Goal: Task Accomplishment & Management: Manage account settings

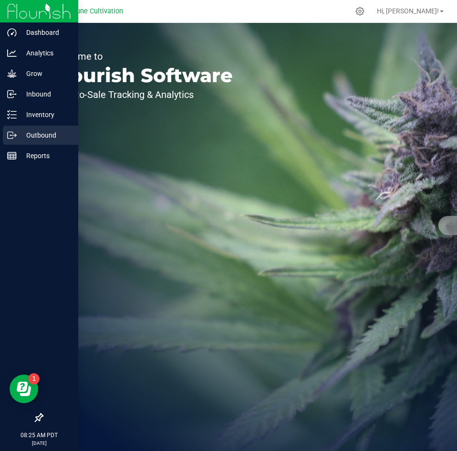
click at [19, 133] on p "Outbound" at bounding box center [45, 134] width 57 height 11
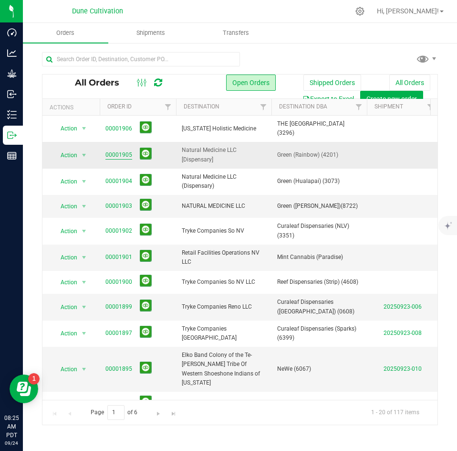
click at [127, 151] on link "00001905" at bounding box center [119, 154] width 27 height 9
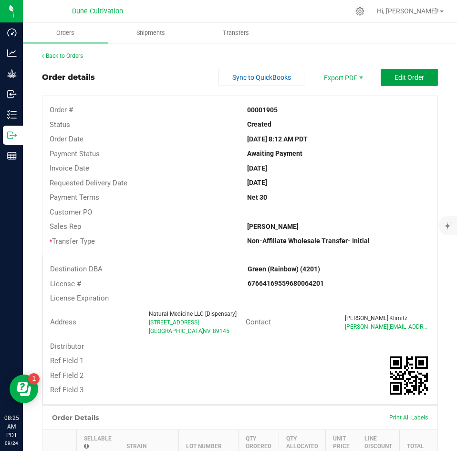
click at [402, 84] on button "Edit Order" at bounding box center [409, 77] width 57 height 17
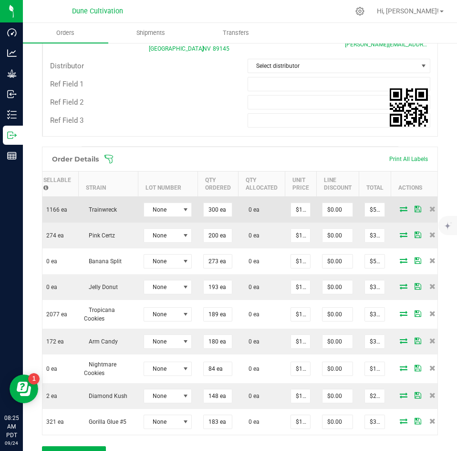
scroll to position [0, 151]
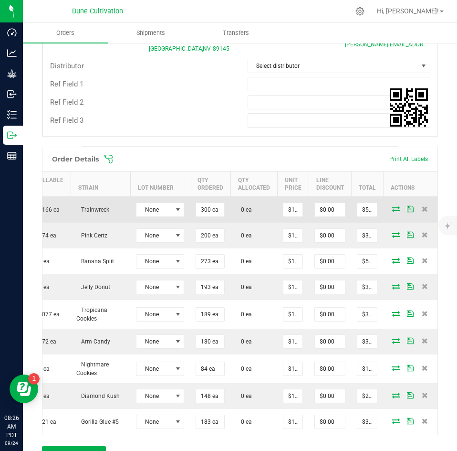
click at [393, 207] on icon at bounding box center [397, 209] width 8 height 6
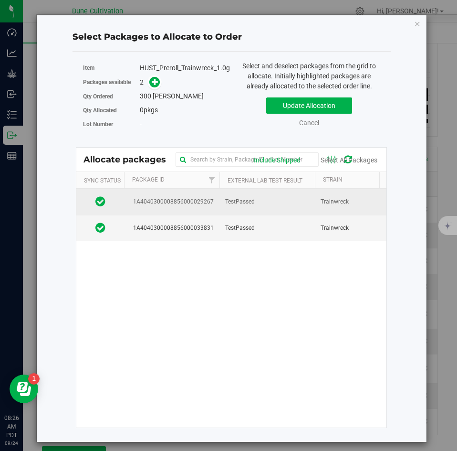
click at [258, 203] on td "TestPassed" at bounding box center [268, 202] width 96 height 26
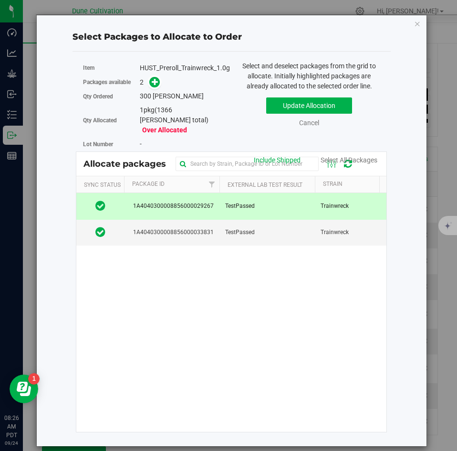
click at [159, 87] on span at bounding box center [152, 82] width 15 height 11
click at [154, 82] on icon at bounding box center [155, 81] width 7 height 7
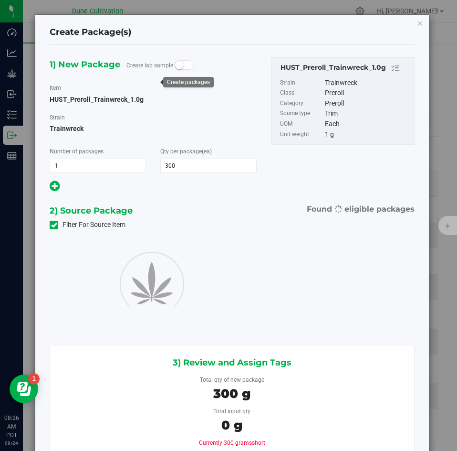
type input "300"
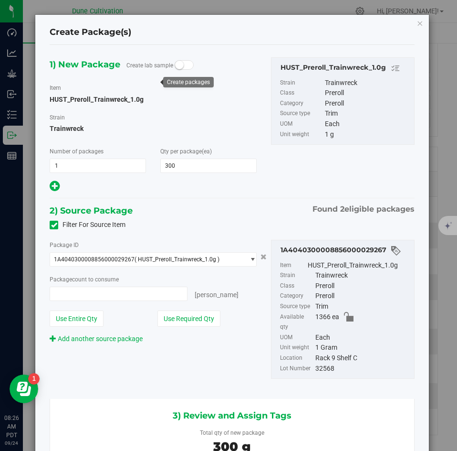
type input "300 ea"
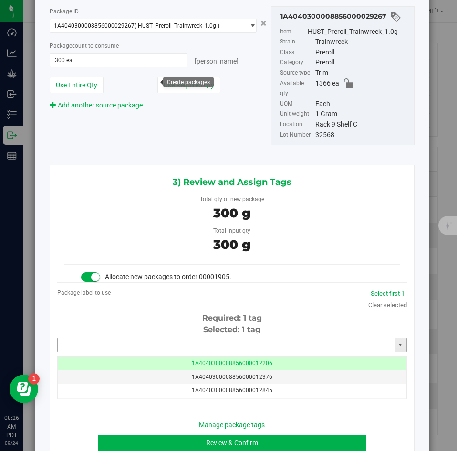
click at [157, 340] on input "text" at bounding box center [226, 344] width 337 height 13
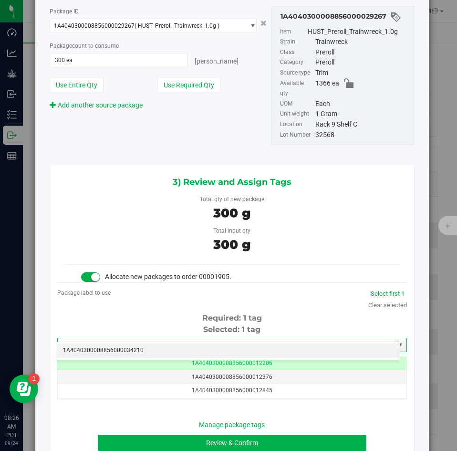
click at [152, 347] on li "1A4040300008856000034210" at bounding box center [228, 350] width 343 height 14
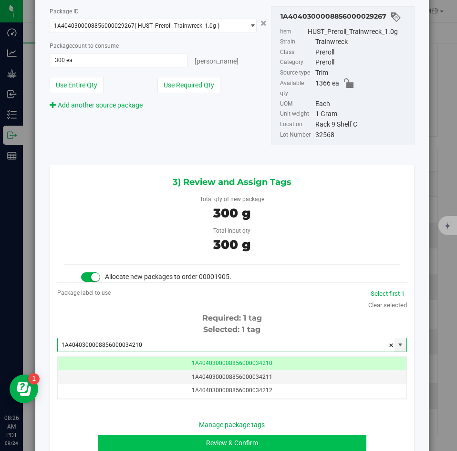
type input "1A4040300008856000034210"
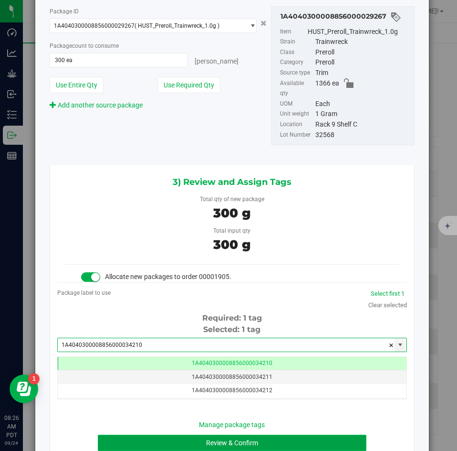
click at [144, 435] on button "Review & Confirm" at bounding box center [232, 443] width 268 height 16
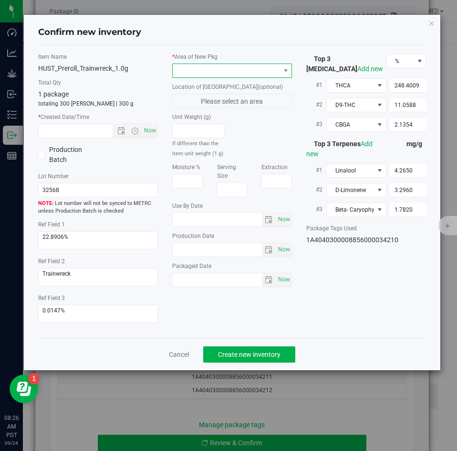
click at [189, 74] on span at bounding box center [226, 70] width 107 height 13
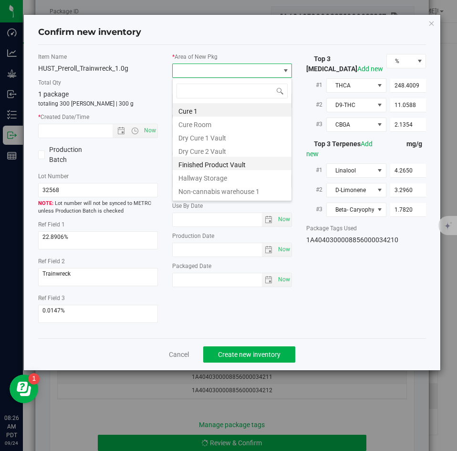
click at [183, 160] on li "Finished Product Vault" at bounding box center [232, 163] width 119 height 13
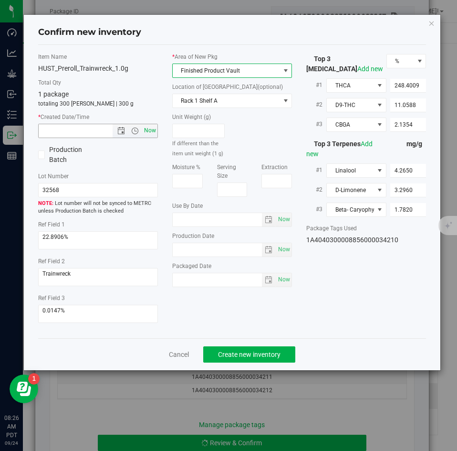
click at [153, 128] on span "Now" at bounding box center [150, 131] width 16 height 14
type input "[DATE] 8:26 AM"
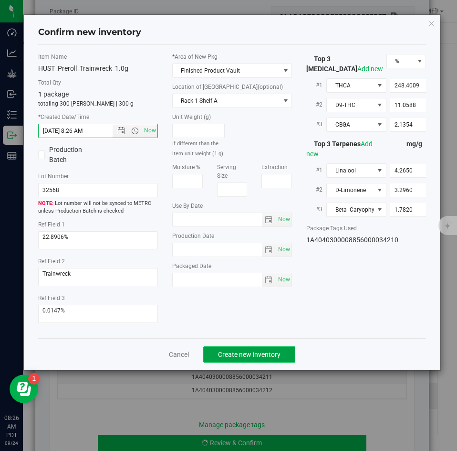
click at [230, 354] on span "Create new inventory" at bounding box center [249, 355] width 63 height 8
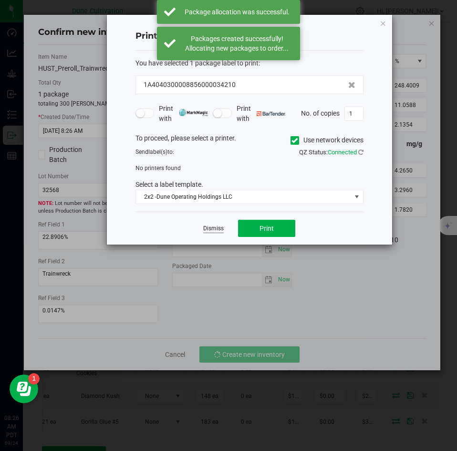
click at [206, 231] on link "Dismiss" at bounding box center [213, 228] width 21 height 8
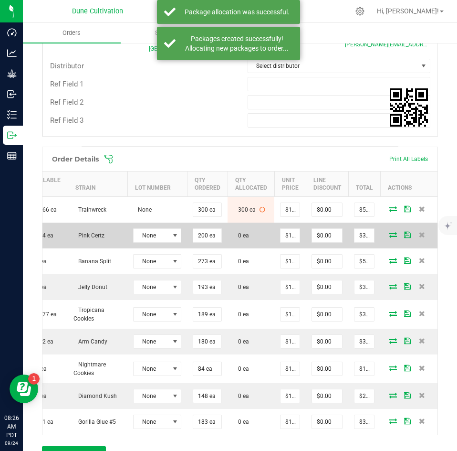
click at [390, 234] on icon at bounding box center [394, 235] width 8 height 6
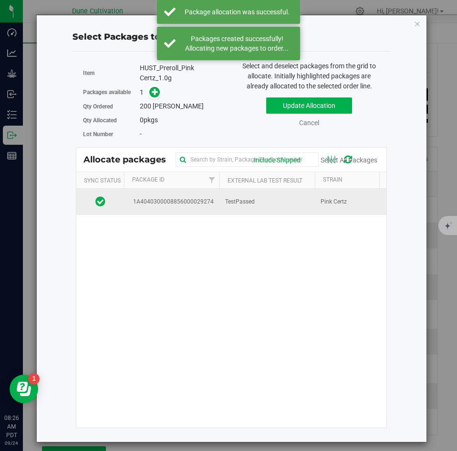
click at [218, 209] on td "1A4040300008856000029274" at bounding box center [172, 202] width 96 height 26
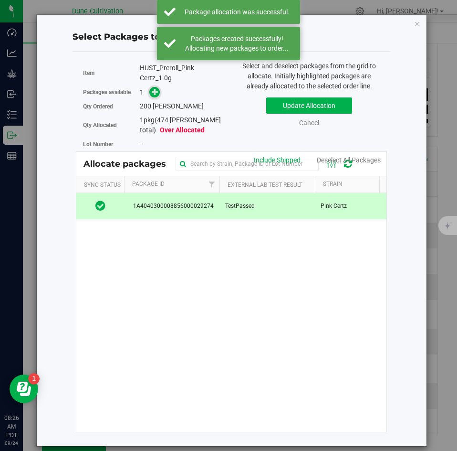
click at [158, 94] on icon at bounding box center [155, 91] width 7 height 7
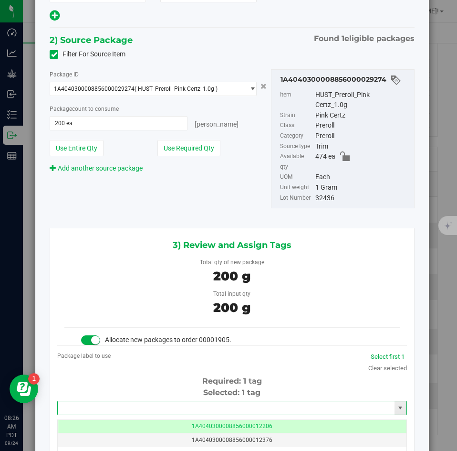
click at [143, 401] on input "text" at bounding box center [226, 407] width 337 height 13
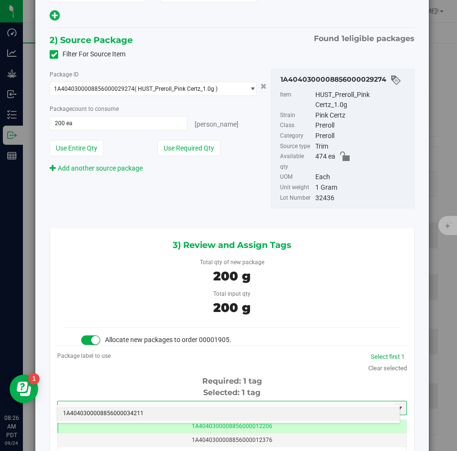
click at [139, 412] on li "1A4040300008856000034211" at bounding box center [228, 413] width 343 height 14
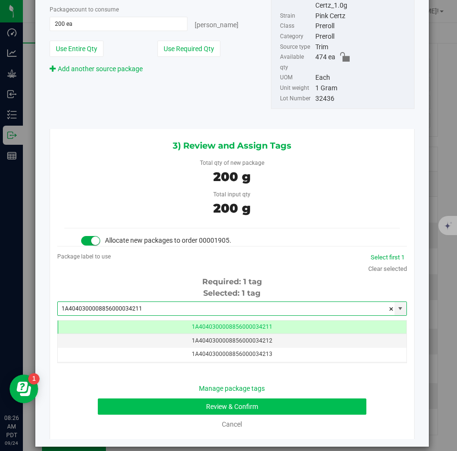
type input "1A4040300008856000034211"
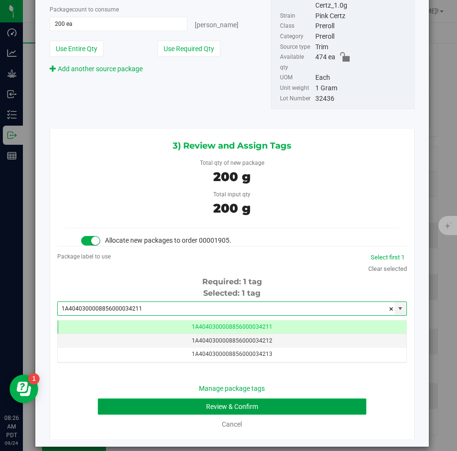
click at [145, 398] on button "Review & Confirm" at bounding box center [232, 406] width 268 height 16
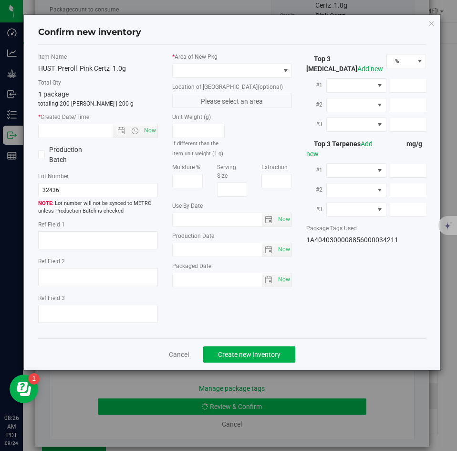
type textarea "23.6099%"
type textarea "Pink Certz"
type textarea "0.0434752%"
type input "252.7760"
type input "14.4145"
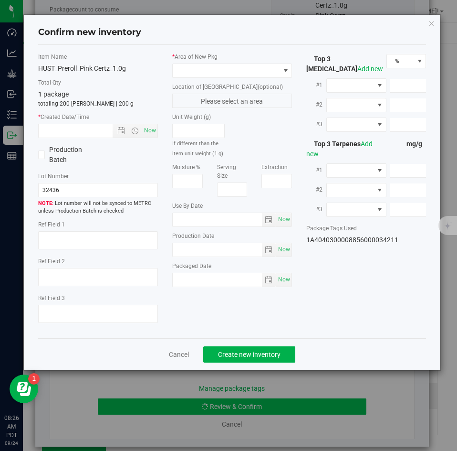
type input "7.4038"
type input "5.3700"
type input "1.9230"
type input "1.6840"
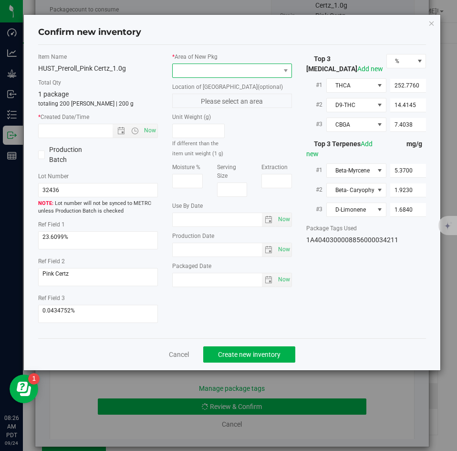
click at [191, 75] on span at bounding box center [226, 70] width 107 height 13
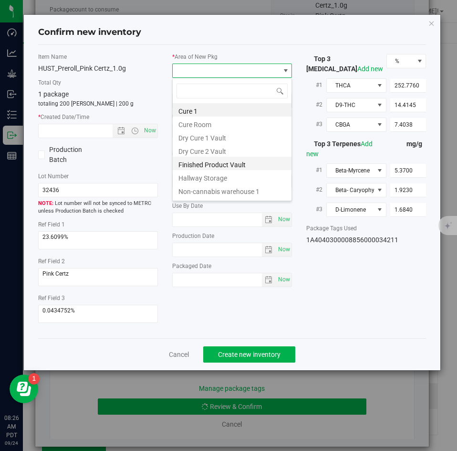
click at [187, 161] on li "Finished Product Vault" at bounding box center [232, 163] width 119 height 13
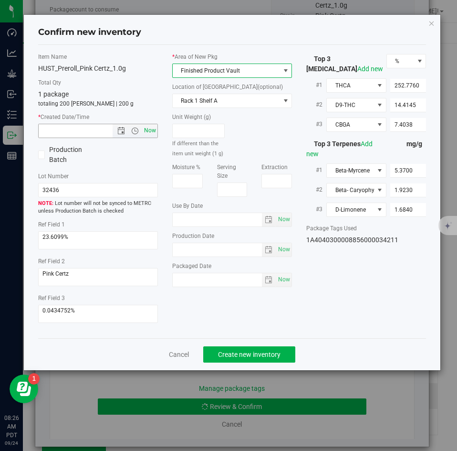
click at [148, 126] on span "Now" at bounding box center [150, 131] width 16 height 14
type input "[DATE] 8:26 AM"
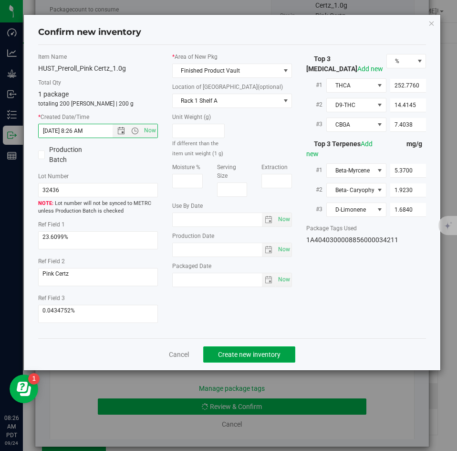
click at [225, 353] on span "Create new inventory" at bounding box center [249, 355] width 63 height 8
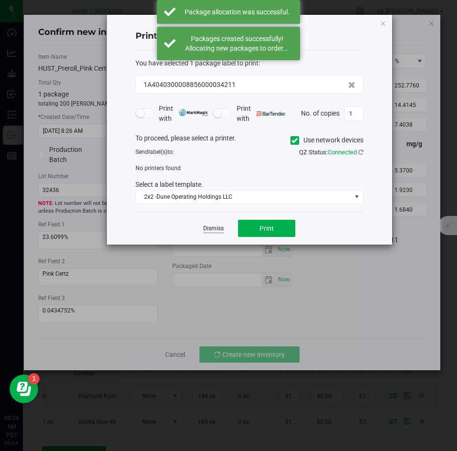
click at [217, 228] on link "Dismiss" at bounding box center [213, 228] width 21 height 8
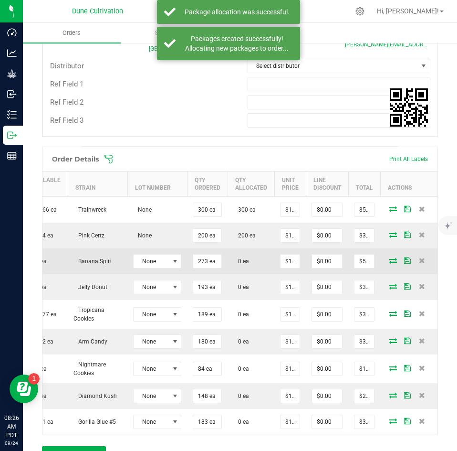
click at [390, 263] on icon at bounding box center [394, 260] width 8 height 6
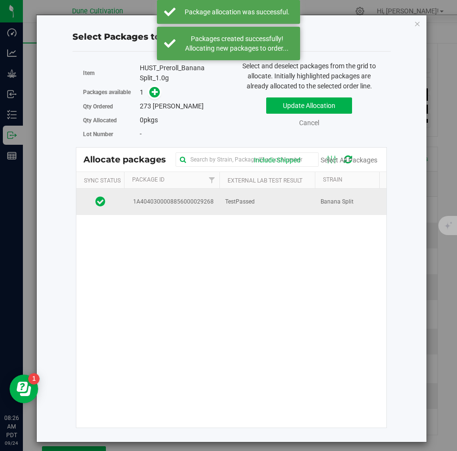
click at [272, 211] on td "TestPassed" at bounding box center [268, 202] width 96 height 26
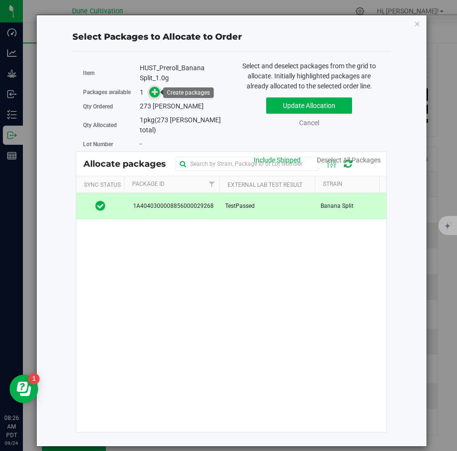
click at [156, 91] on icon at bounding box center [155, 91] width 7 height 7
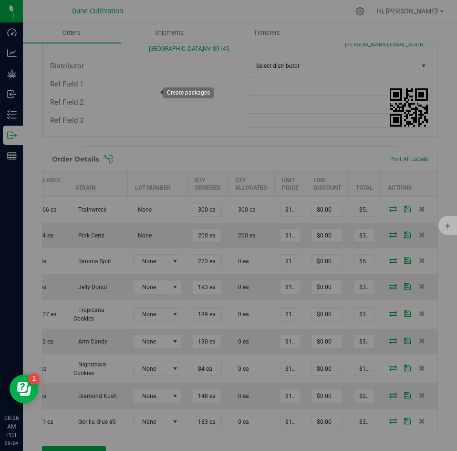
type input "1"
type input "273"
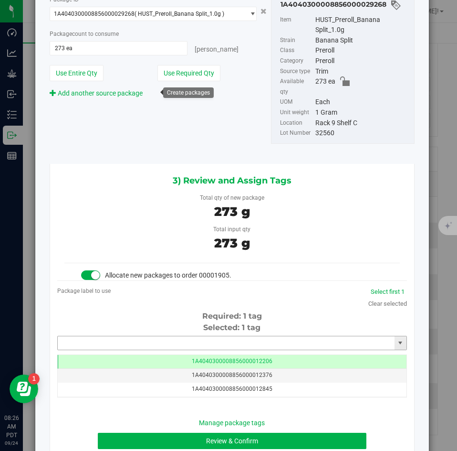
click at [181, 336] on input "text" at bounding box center [226, 342] width 337 height 13
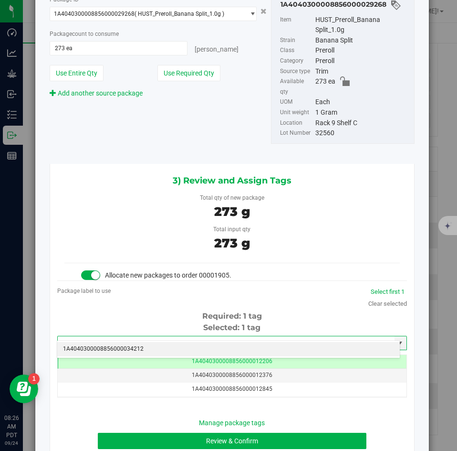
click at [165, 345] on li "1A4040300008856000034212" at bounding box center [228, 349] width 343 height 14
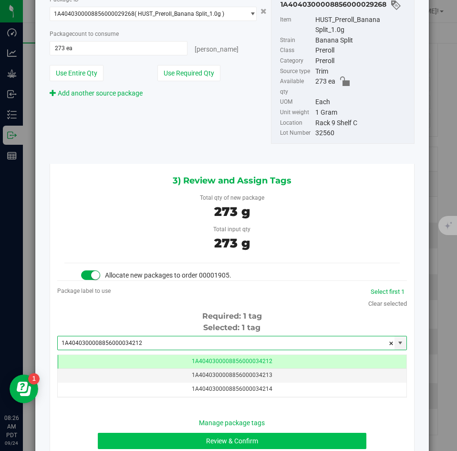
type input "1A4040300008856000034212"
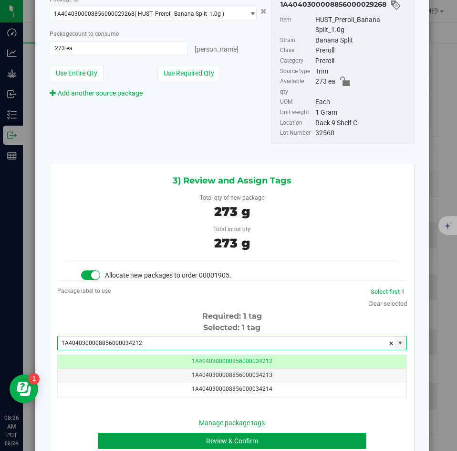
click at [148, 433] on button "Review & Confirm" at bounding box center [232, 441] width 268 height 16
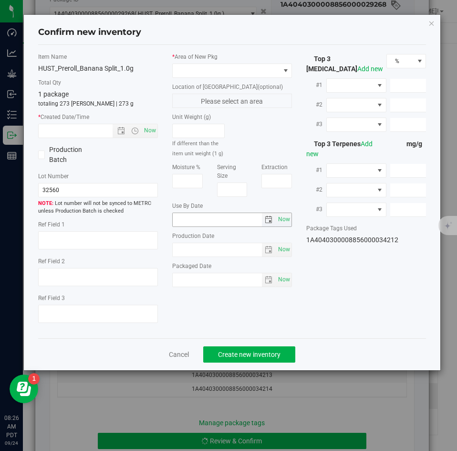
type textarea "25.1365%"
type textarea "Banana Split"
type textarea "0.0453%"
type input "280.7413"
type input "14.7645"
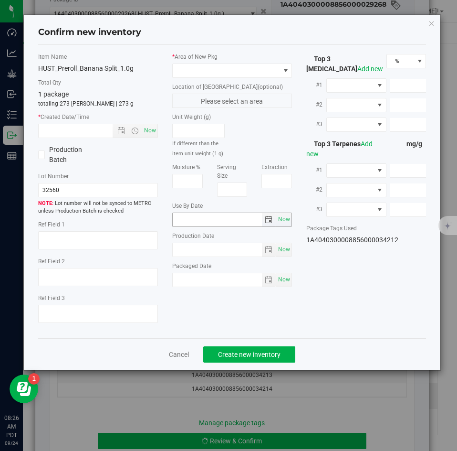
type input "5.1552"
type input "4.3660"
type input "3.6480"
type input "1.2190"
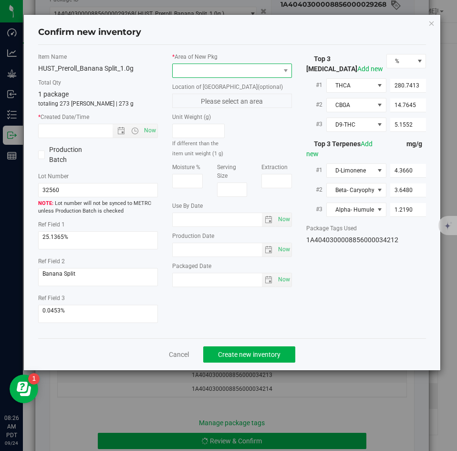
click at [221, 72] on span at bounding box center [226, 70] width 107 height 13
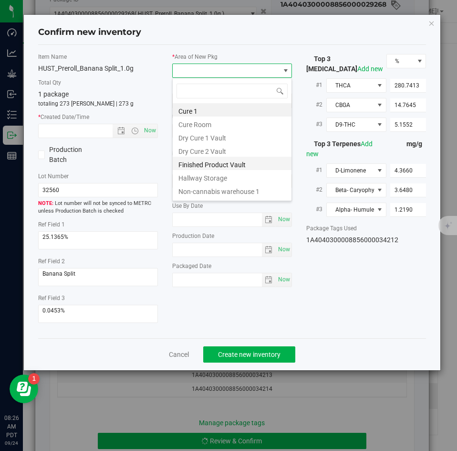
click at [201, 163] on li "Finished Product Vault" at bounding box center [232, 163] width 119 height 13
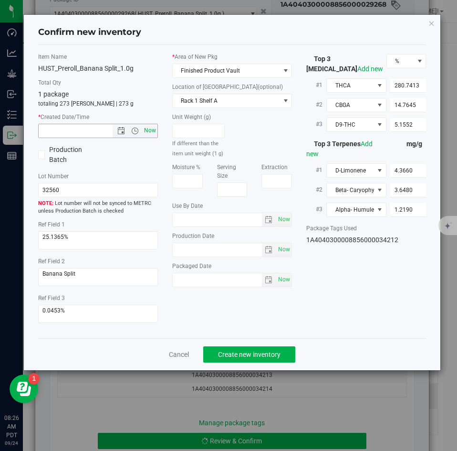
click at [152, 133] on span "Now" at bounding box center [150, 131] width 16 height 14
type input "[DATE] 8:26 AM"
click at [228, 351] on span "Create new inventory" at bounding box center [249, 355] width 63 height 8
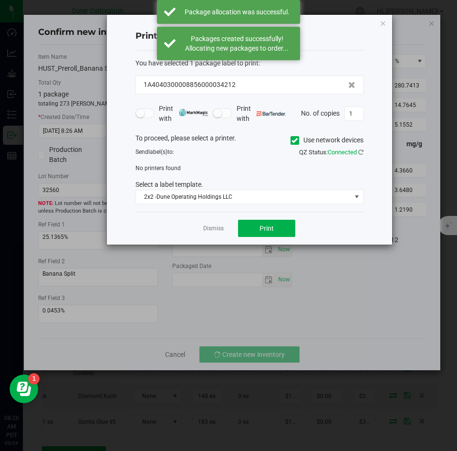
click at [218, 228] on link "Dismiss" at bounding box center [213, 228] width 21 height 8
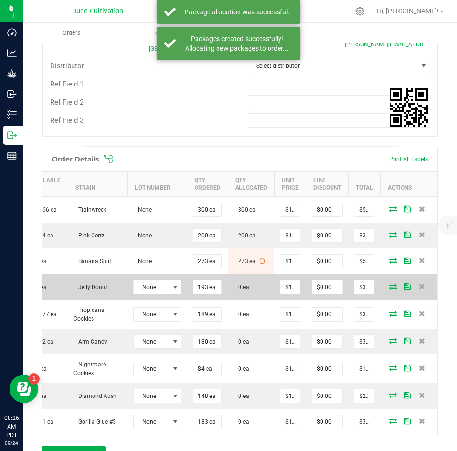
click at [390, 285] on icon at bounding box center [394, 286] width 8 height 6
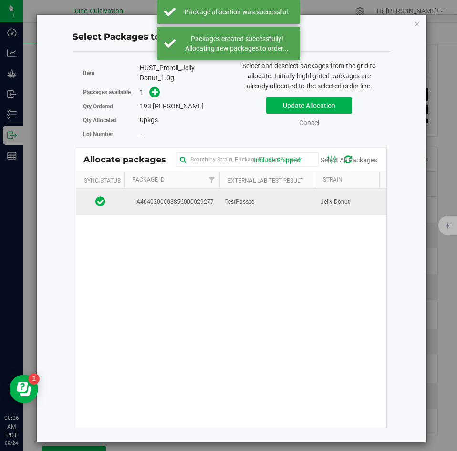
click at [236, 204] on span "TestPassed" at bounding box center [240, 201] width 30 height 9
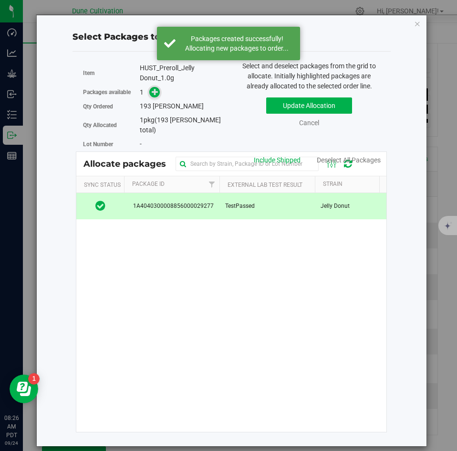
click at [157, 97] on span at bounding box center [154, 92] width 11 height 11
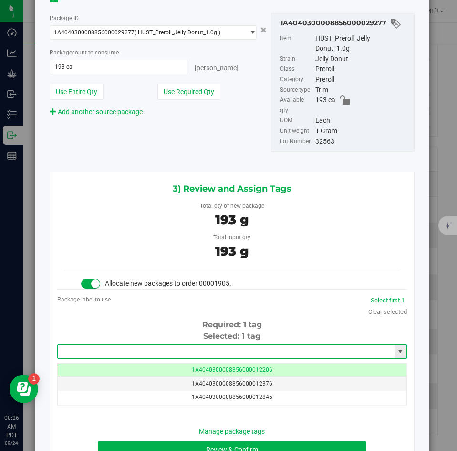
click at [205, 345] on input "text" at bounding box center [226, 351] width 337 height 13
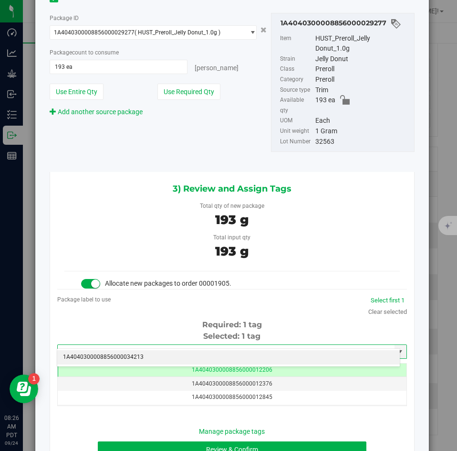
click at [194, 349] on div "1A4040300008856000034213 No matching tags" at bounding box center [229, 357] width 344 height 19
click at [193, 352] on li "1A4040300008856000034213" at bounding box center [228, 357] width 343 height 14
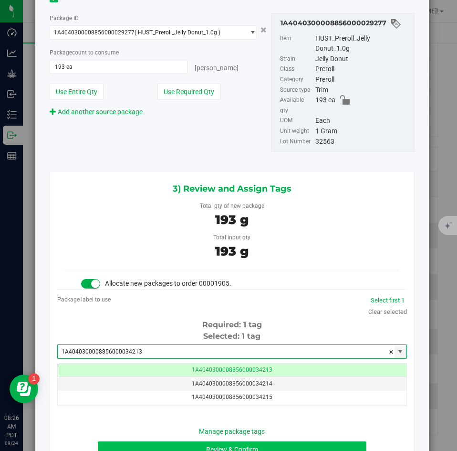
type input "1A4040300008856000034213"
click at [158, 441] on button "Review & Confirm" at bounding box center [232, 449] width 268 height 16
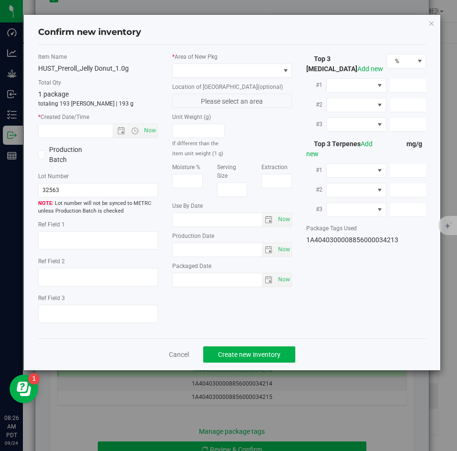
type textarea "27.0286%"
type textarea "Jelly Donut"
type textarea "0.0652%"
type input "301.9847"
type input "24.4132"
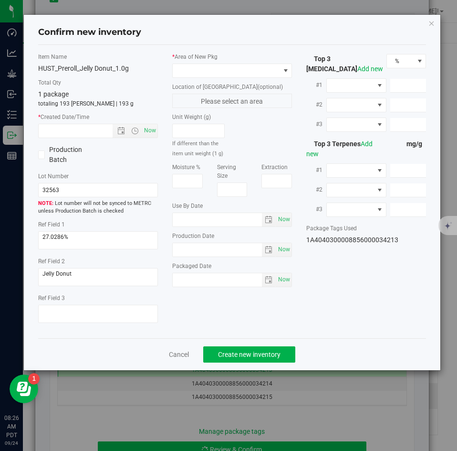
type input "5.4453"
type input "4.7120"
type input "3.3990"
type input "2.0280"
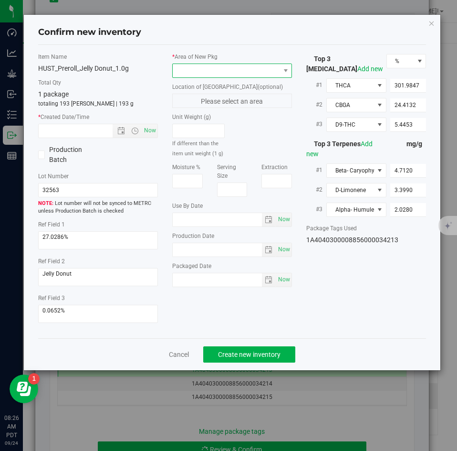
click at [203, 72] on span at bounding box center [226, 70] width 107 height 13
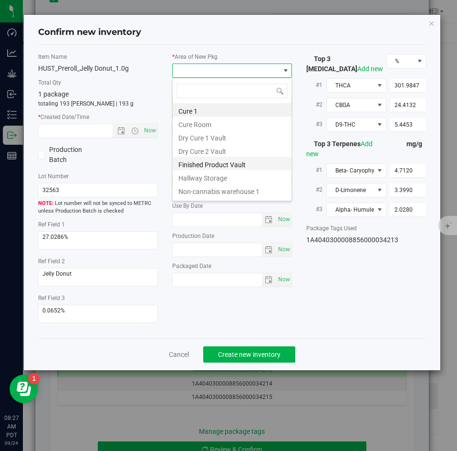
click at [189, 165] on li "Finished Product Vault" at bounding box center [232, 163] width 119 height 13
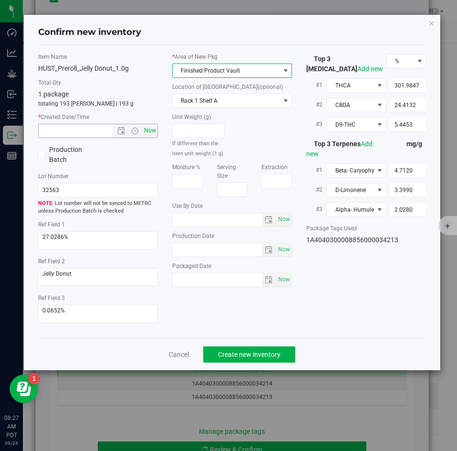
click at [156, 128] on span "Now" at bounding box center [150, 131] width 16 height 14
type input "[DATE] 8:27 AM"
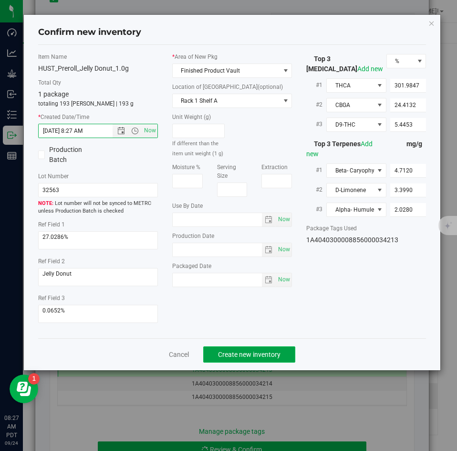
click at [228, 351] on span "Create new inventory" at bounding box center [249, 355] width 63 height 8
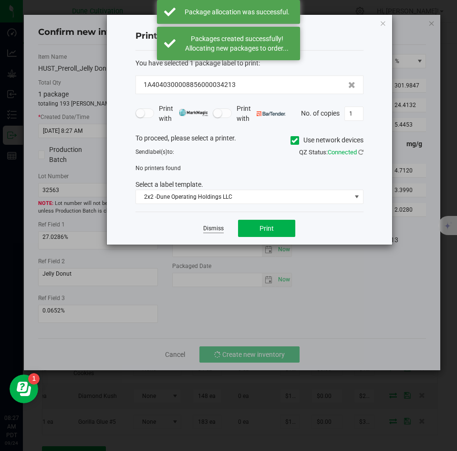
click at [212, 229] on link "Dismiss" at bounding box center [213, 228] width 21 height 8
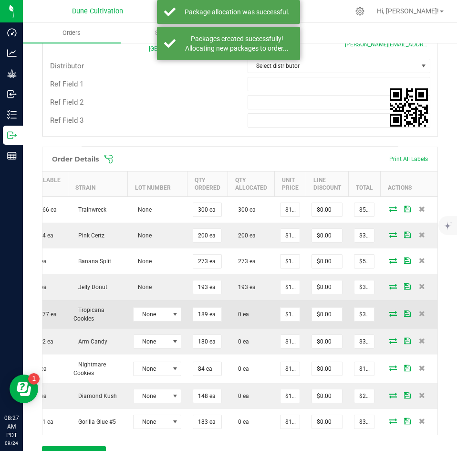
click at [390, 314] on icon at bounding box center [394, 313] width 8 height 6
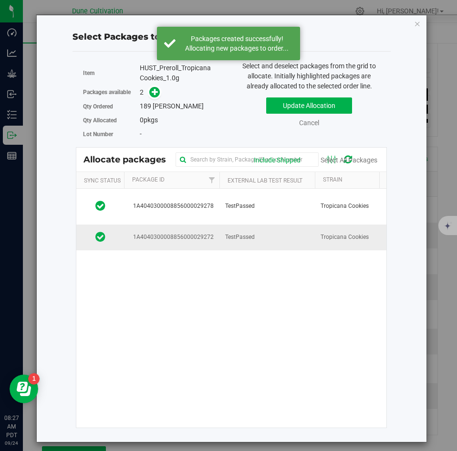
click at [254, 230] on td "TestPassed" at bounding box center [268, 237] width 96 height 26
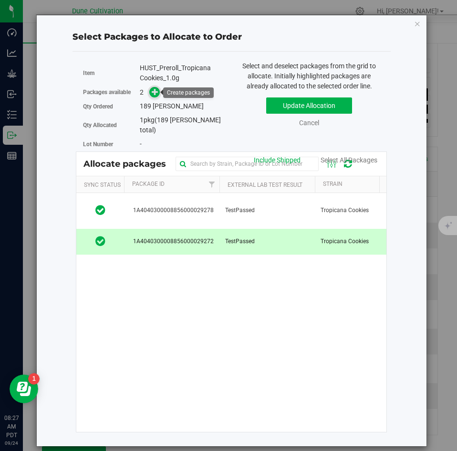
click at [156, 93] on icon at bounding box center [155, 91] width 7 height 7
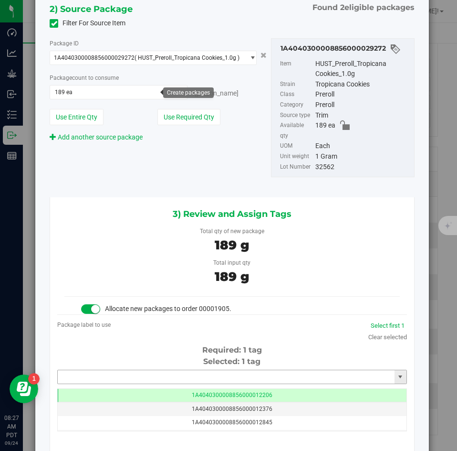
click at [177, 370] on input "text" at bounding box center [226, 376] width 337 height 13
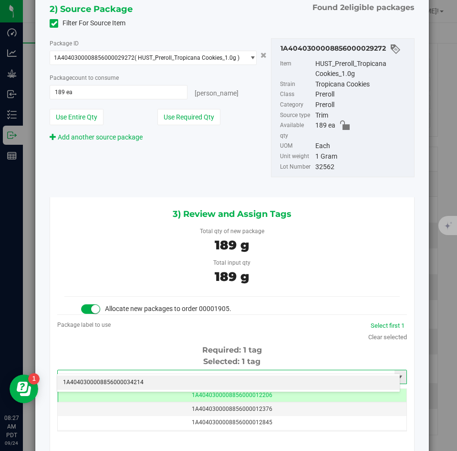
click at [170, 376] on li "1A4040300008856000034214" at bounding box center [228, 382] width 343 height 14
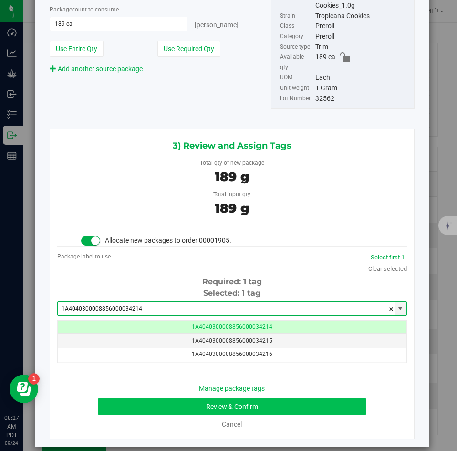
type input "1A4040300008856000034214"
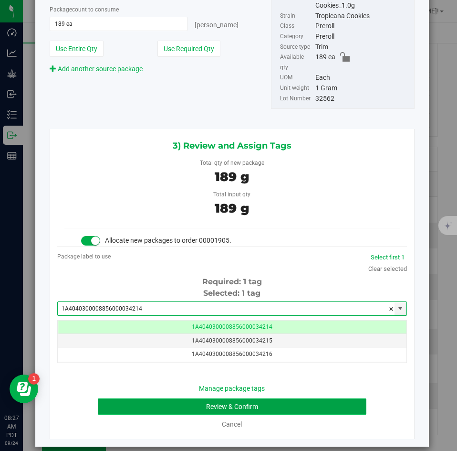
click at [155, 398] on button "Review & Confirm" at bounding box center [232, 406] width 268 height 16
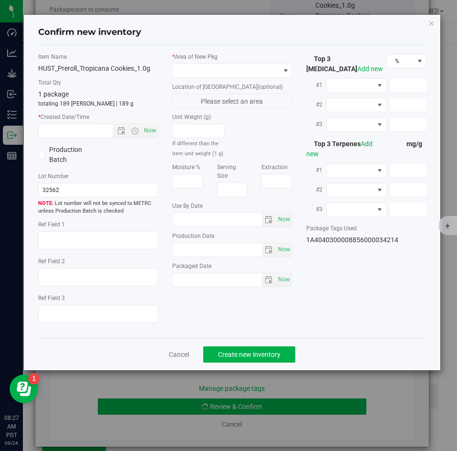
type textarea "25.9036%"
type textarea "Tropicana Cookies"
type textarea "0.0359%"
type input "289.7620"
type input "16.0196"
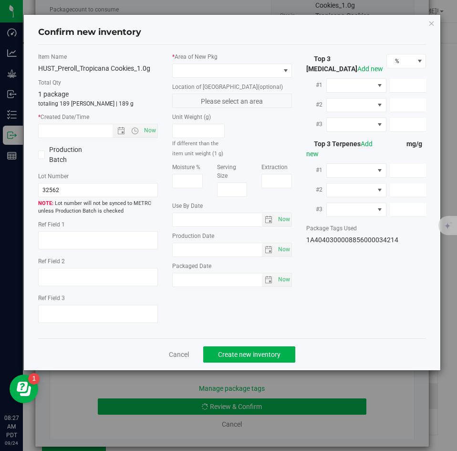
type input "4.9144"
type input "2.9230"
type input "2.6510"
type input "1.4790"
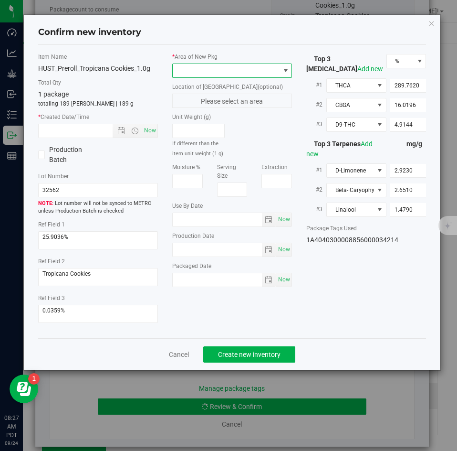
click at [188, 65] on span at bounding box center [226, 70] width 107 height 13
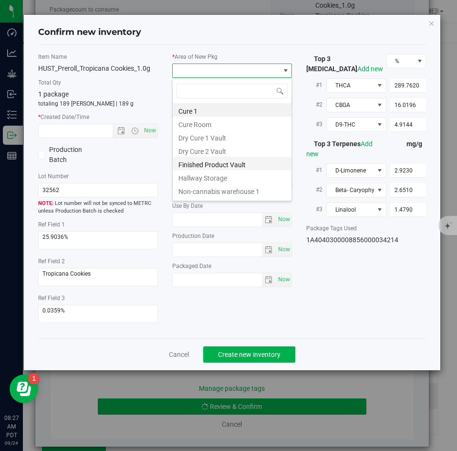
click at [197, 165] on li "Finished Product Vault" at bounding box center [232, 163] width 119 height 13
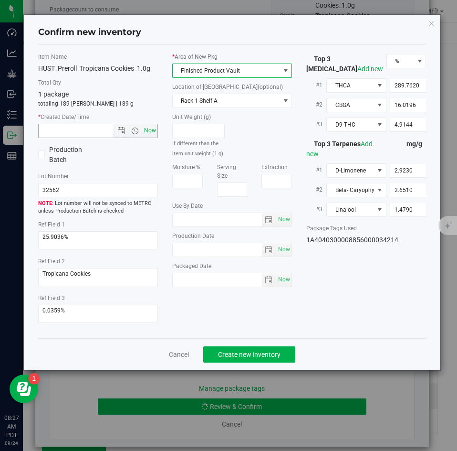
click at [153, 127] on span "Now" at bounding box center [150, 131] width 16 height 14
type input "[DATE] 8:27 AM"
click at [230, 344] on div "Cancel Create new inventory" at bounding box center [232, 354] width 389 height 32
click at [229, 351] on span "Create new inventory" at bounding box center [249, 355] width 63 height 8
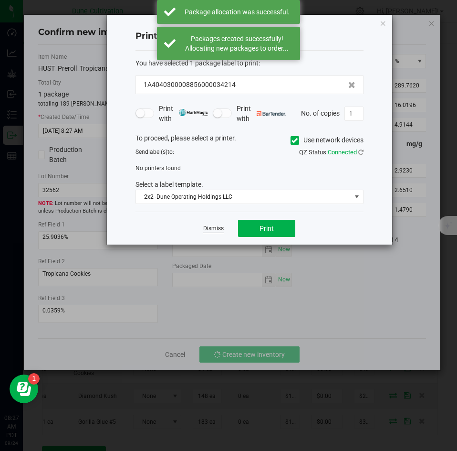
click at [209, 230] on link "Dismiss" at bounding box center [213, 228] width 21 height 8
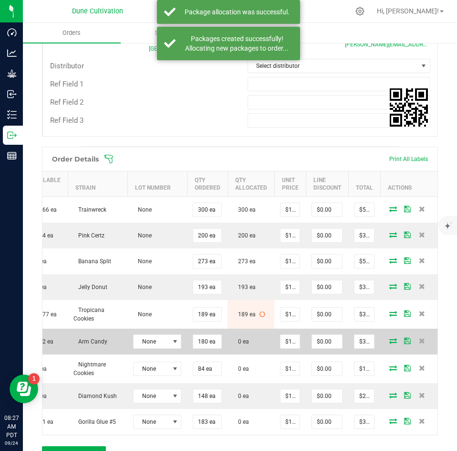
click at [390, 340] on icon at bounding box center [394, 341] width 8 height 6
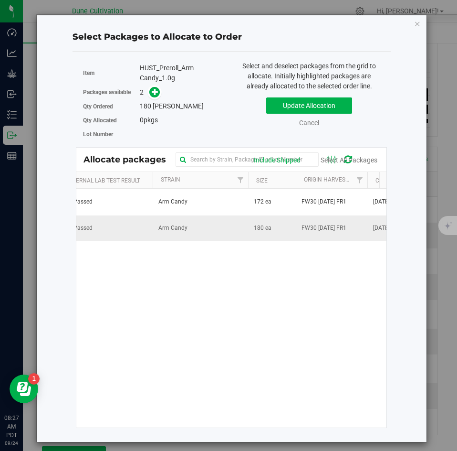
click at [232, 236] on td "Arm Candy" at bounding box center [201, 228] width 96 height 26
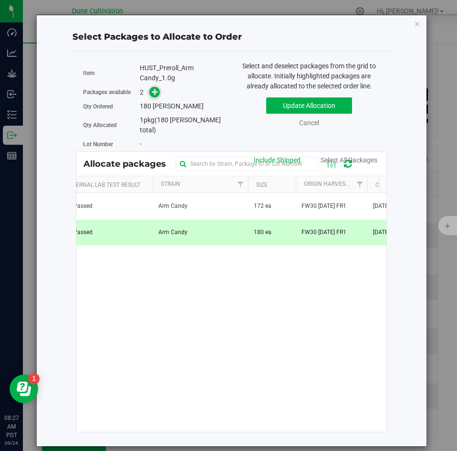
click at [158, 95] on icon at bounding box center [155, 91] width 7 height 7
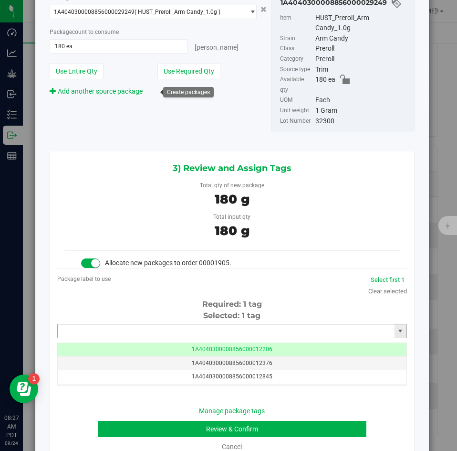
click at [206, 324] on input "text" at bounding box center [226, 330] width 337 height 13
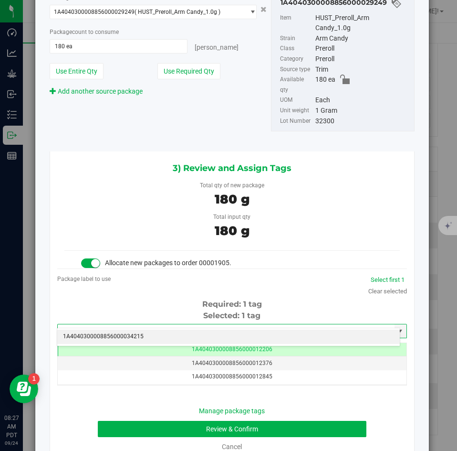
click at [200, 329] on li "1A4040300008856000034215" at bounding box center [228, 336] width 343 height 14
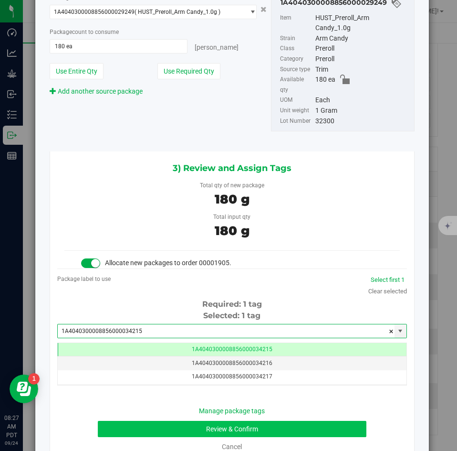
type input "1A4040300008856000034215"
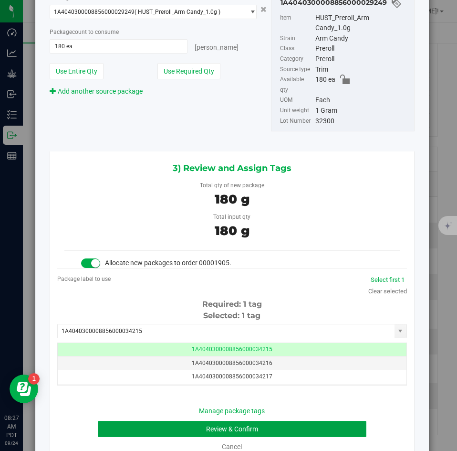
click at [151, 423] on button "Review & Confirm" at bounding box center [232, 429] width 268 height 16
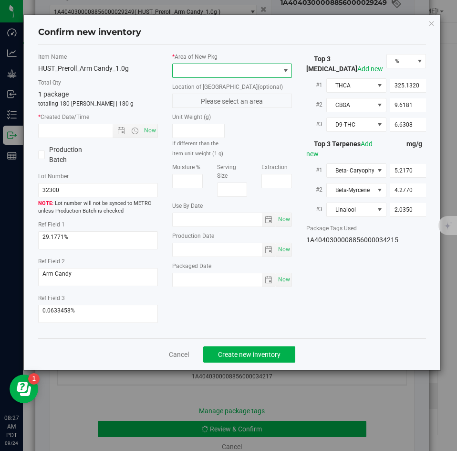
click at [199, 72] on span at bounding box center [226, 70] width 107 height 13
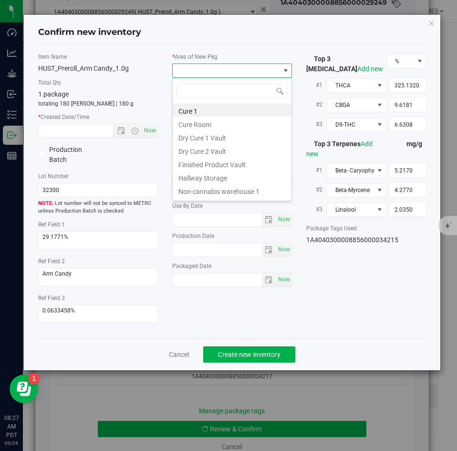
click at [189, 159] on li "Finished Product Vault" at bounding box center [232, 163] width 119 height 13
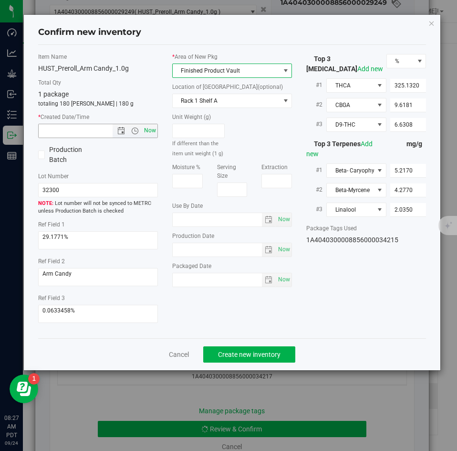
click at [153, 132] on span "Now" at bounding box center [150, 131] width 16 height 14
type input "[DATE] 8:27 AM"
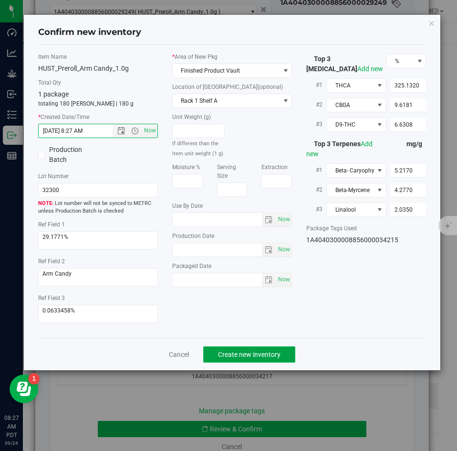
click at [228, 351] on span "Create new inventory" at bounding box center [249, 355] width 63 height 8
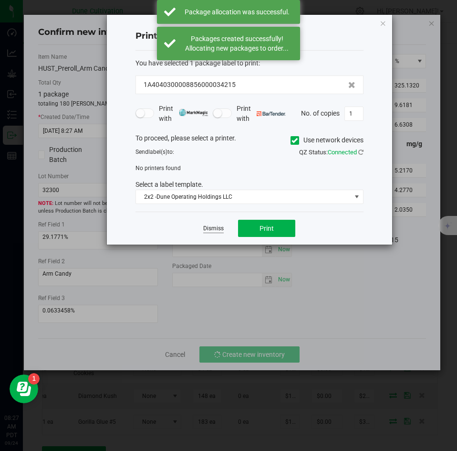
click at [217, 228] on link "Dismiss" at bounding box center [213, 228] width 21 height 8
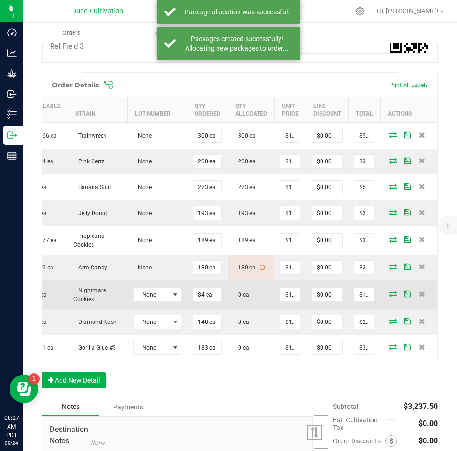
click at [390, 294] on icon at bounding box center [394, 294] width 8 height 6
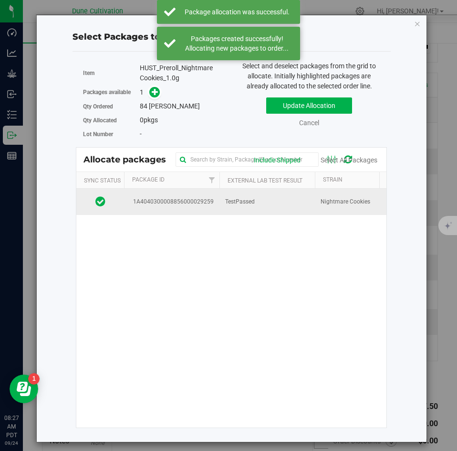
click at [242, 204] on span "TestPassed" at bounding box center [240, 201] width 30 height 9
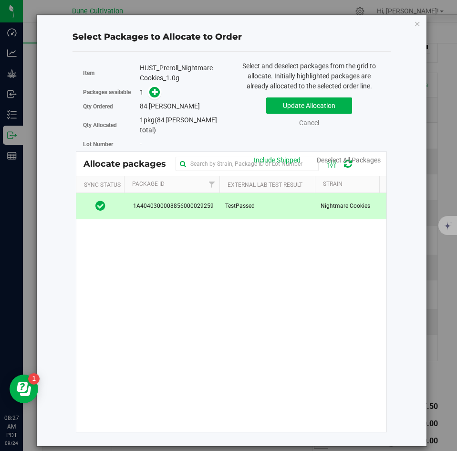
click at [146, 88] on span at bounding box center [152, 92] width 15 height 11
click at [149, 88] on span at bounding box center [152, 92] width 15 height 11
click at [154, 95] on icon at bounding box center [155, 91] width 7 height 7
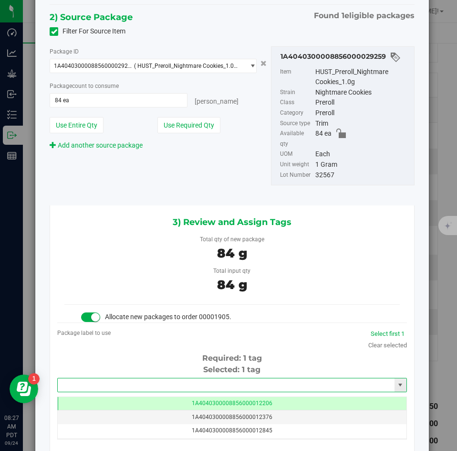
click at [192, 378] on input "text" at bounding box center [226, 384] width 337 height 13
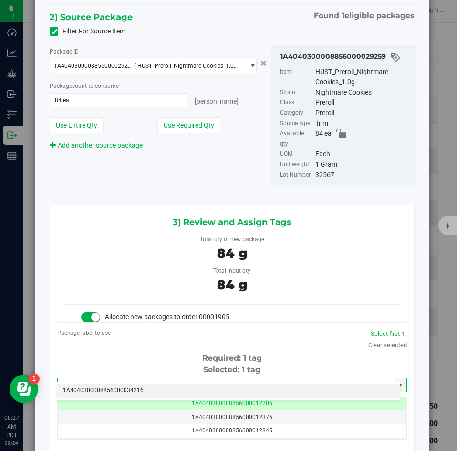
click at [179, 387] on li "1A4040300008856000034216" at bounding box center [228, 390] width 343 height 14
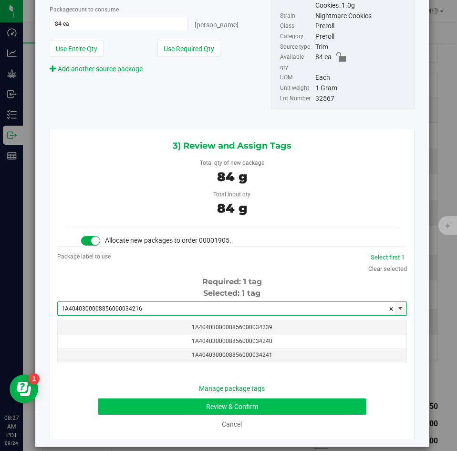
type input "1A4040300008856000034216"
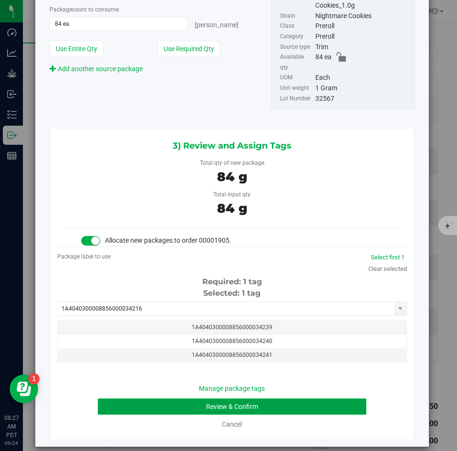
click at [155, 398] on button "Review & Confirm" at bounding box center [232, 406] width 268 height 16
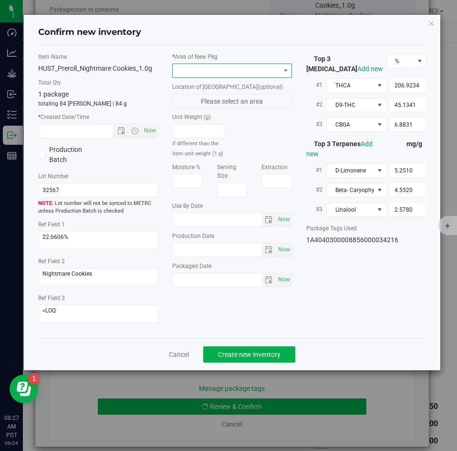
click at [201, 70] on span at bounding box center [226, 70] width 107 height 13
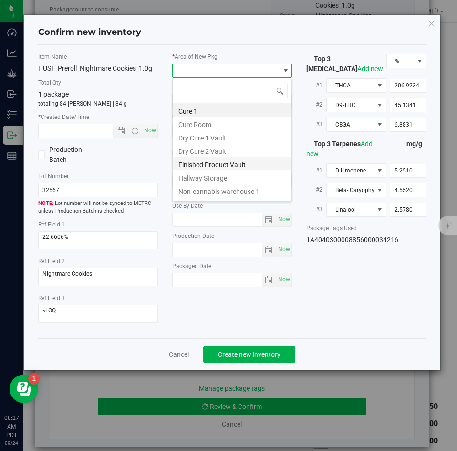
click at [196, 162] on li "Finished Product Vault" at bounding box center [232, 163] width 119 height 13
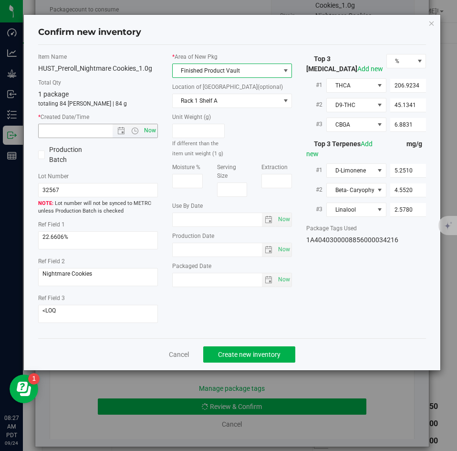
click at [153, 130] on span "Now" at bounding box center [150, 131] width 16 height 14
type input "[DATE] 8:27 AM"
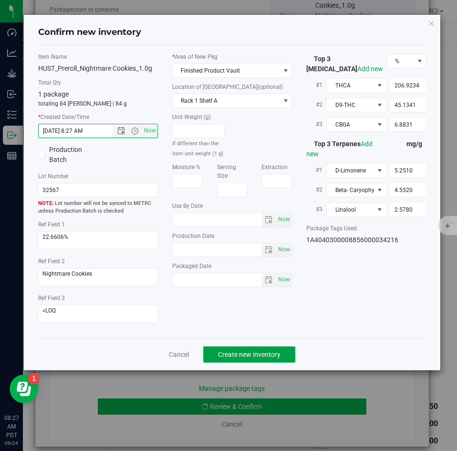
click at [226, 348] on button "Create new inventory" at bounding box center [249, 354] width 92 height 16
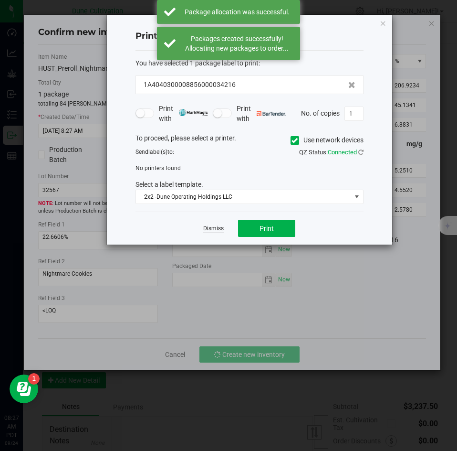
click at [211, 228] on link "Dismiss" at bounding box center [213, 228] width 21 height 8
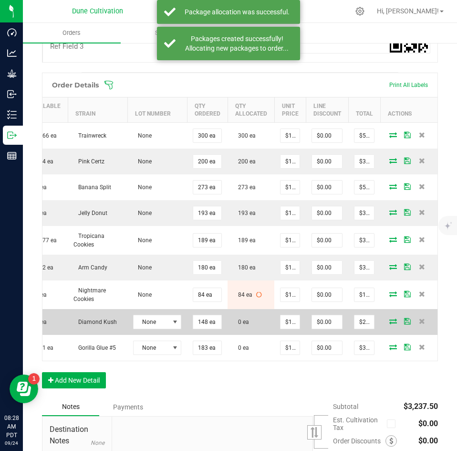
click at [390, 319] on icon at bounding box center [394, 321] width 8 height 6
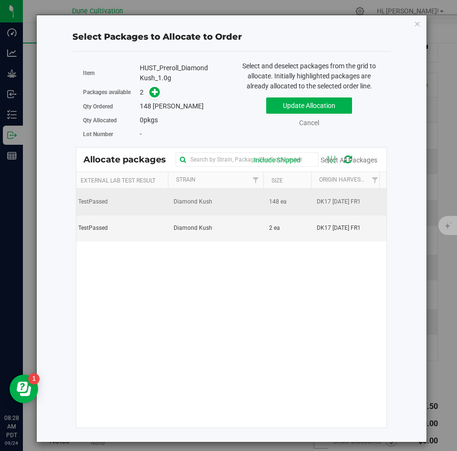
click at [259, 211] on td "Diamond Kush" at bounding box center [216, 202] width 96 height 26
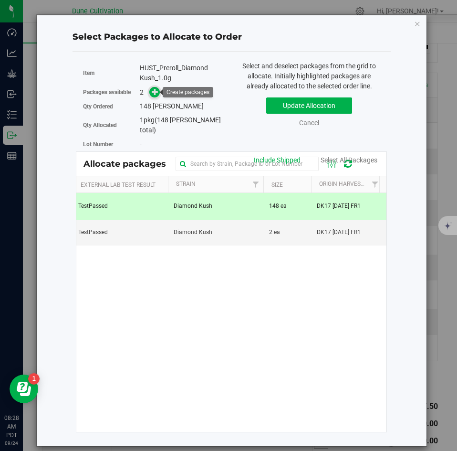
click at [159, 93] on span at bounding box center [154, 92] width 11 height 11
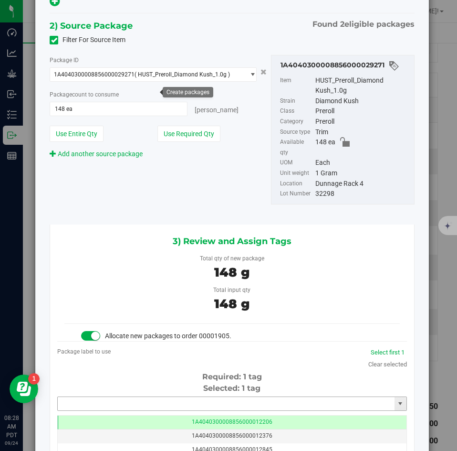
click at [173, 397] on input "text" at bounding box center [226, 403] width 337 height 13
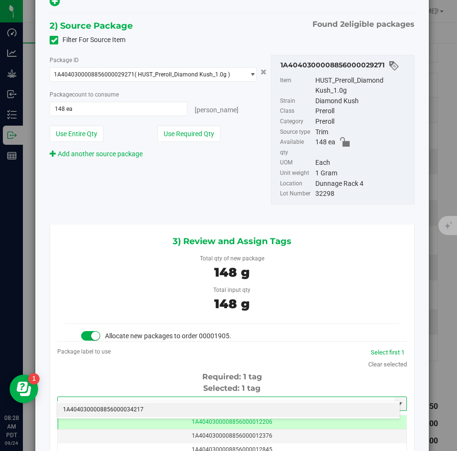
click at [170, 404] on li "1A4040300008856000034217" at bounding box center [228, 410] width 343 height 14
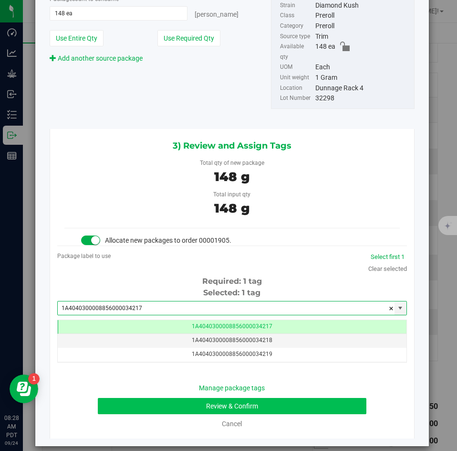
type input "1A4040300008856000034217"
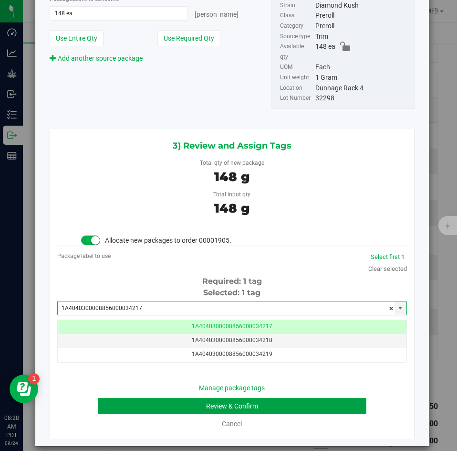
click at [156, 398] on button "Review & Confirm" at bounding box center [232, 406] width 268 height 16
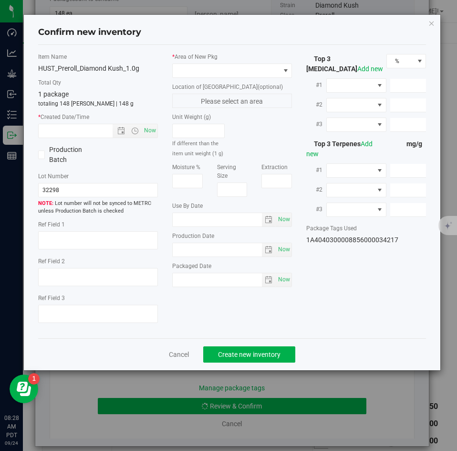
type textarea "32.3077%"
type textarea "Diamond Kush"
type textarea "0.0462452%"
type input "362.0130"
type input "27.8466"
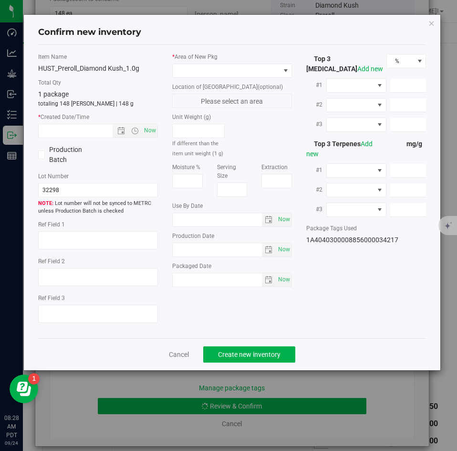
type input "5.5924"
type input "4.2910"
type input "2.8860"
type input "1.9570"
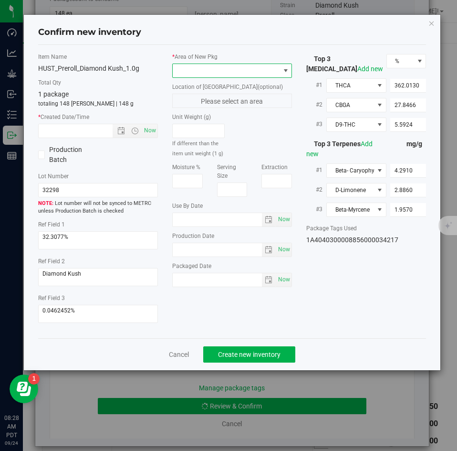
click at [213, 65] on span at bounding box center [226, 70] width 107 height 13
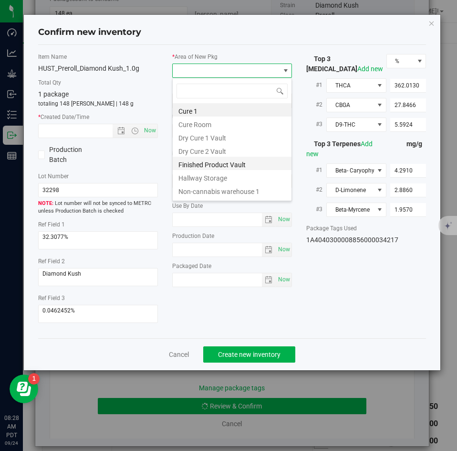
click at [200, 161] on li "Finished Product Vault" at bounding box center [232, 163] width 119 height 13
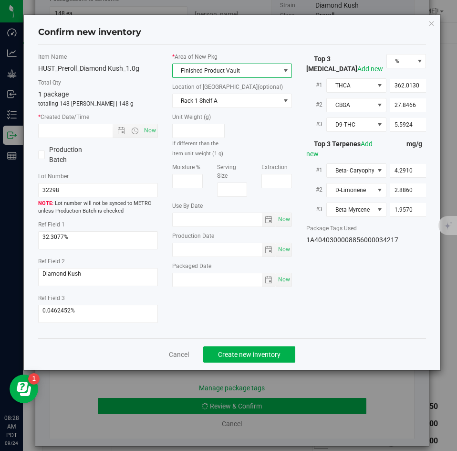
click at [159, 137] on div "Item Name HUST_Preroll_Diamond Kush_1.0g Total Qty 1 package totaling 148 [PERS…" at bounding box center [98, 192] width 134 height 278
click at [149, 129] on span "Now" at bounding box center [150, 131] width 16 height 14
type input "[DATE] 8:28 AM"
click at [255, 353] on span "Create new inventory" at bounding box center [249, 355] width 63 height 8
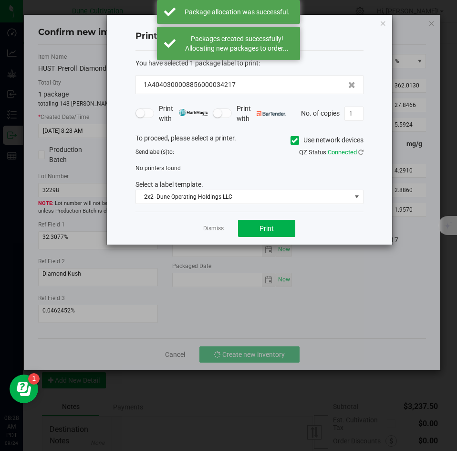
click at [209, 234] on div "Dismiss Print" at bounding box center [250, 228] width 228 height 33
click at [209, 233] on link "Dismiss" at bounding box center [213, 228] width 21 height 8
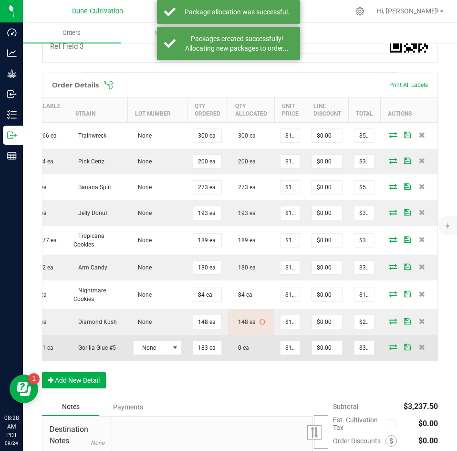
click at [390, 349] on icon at bounding box center [394, 347] width 8 height 6
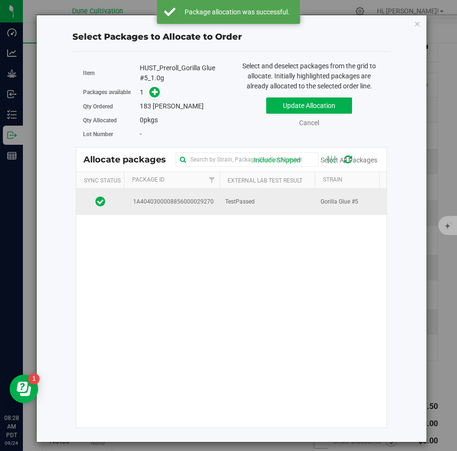
click at [220, 205] on td "TestPassed" at bounding box center [268, 202] width 96 height 26
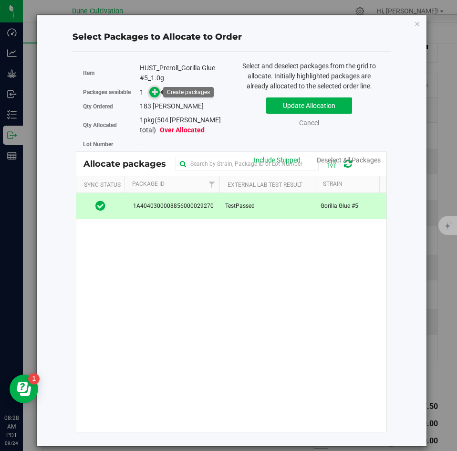
click at [154, 94] on icon at bounding box center [155, 91] width 7 height 7
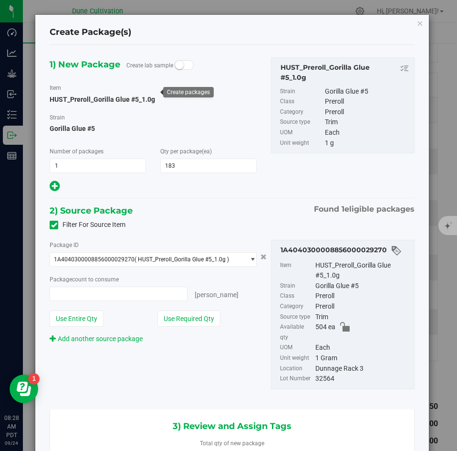
type input "183 ea"
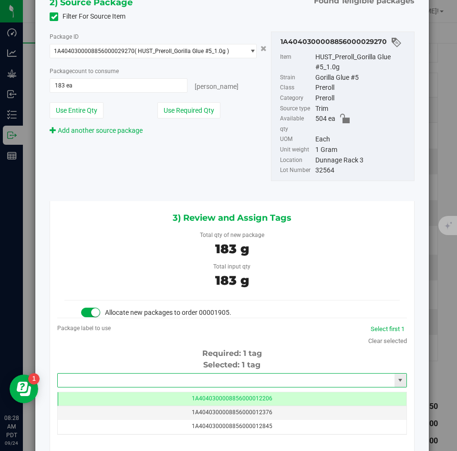
click at [220, 373] on input "text" at bounding box center [226, 379] width 337 height 13
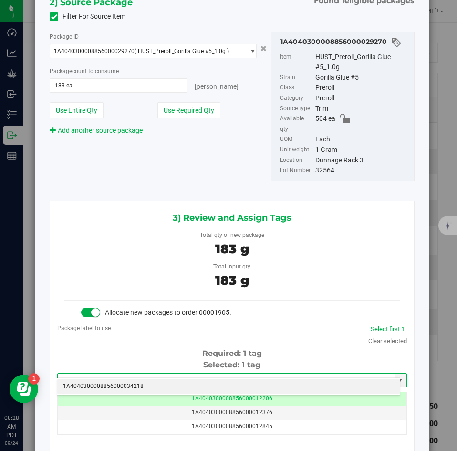
click at [213, 378] on div "1A4040300008856000034218 No matching tags" at bounding box center [229, 386] width 344 height 19
click at [206, 383] on li "1A4040300008856000034218" at bounding box center [228, 386] width 343 height 14
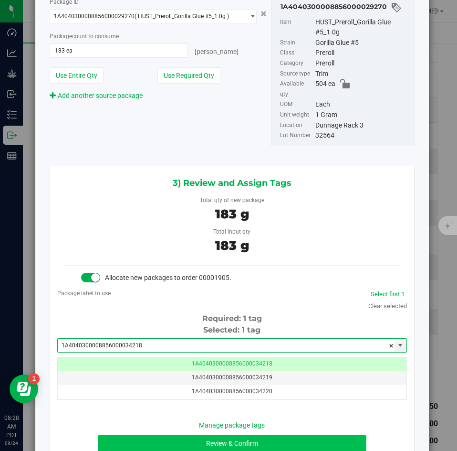
type input "1A4040300008856000034218"
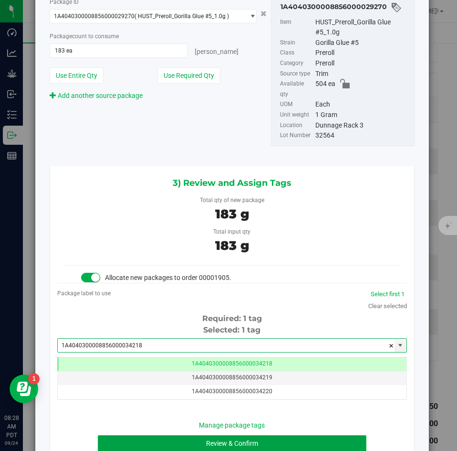
click at [154, 435] on button "Review & Confirm" at bounding box center [232, 443] width 268 height 16
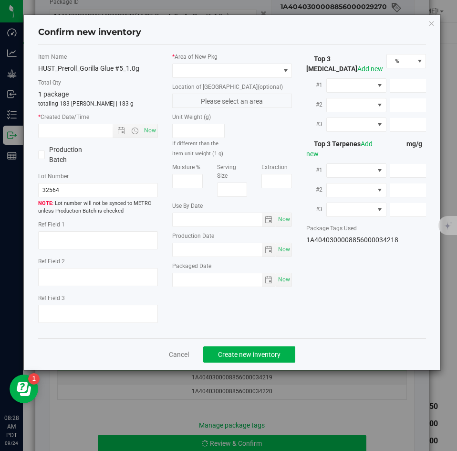
type textarea "28.9119%"
type textarea "Gorilla Glue #5"
type textarea "0.0491%"
type input "319.5489"
type input "11.4035"
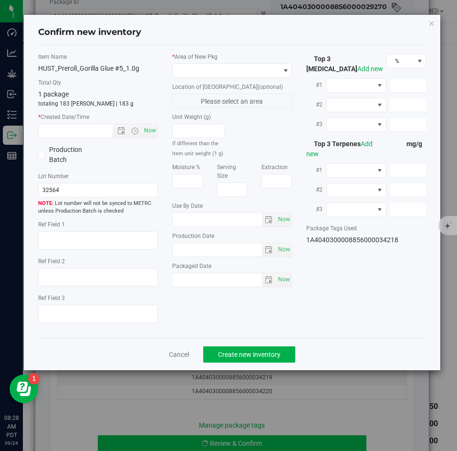
type input "8.8744"
type input "7.7450"
type input "4.4390"
type input "3.3610"
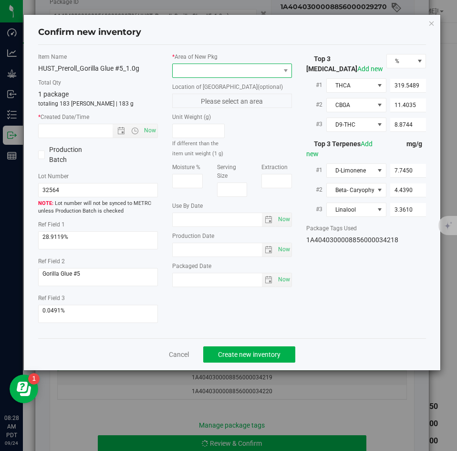
click at [205, 73] on span at bounding box center [226, 70] width 107 height 13
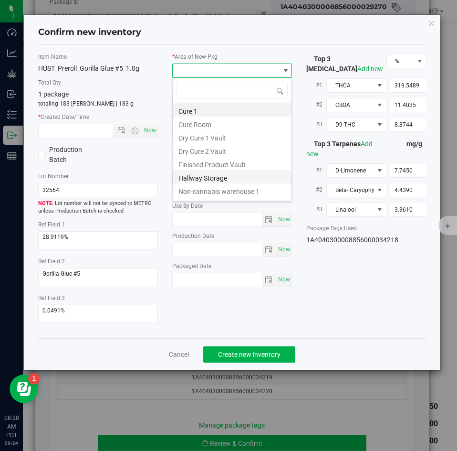
click at [199, 171] on li "Hallway Storage" at bounding box center [232, 176] width 119 height 13
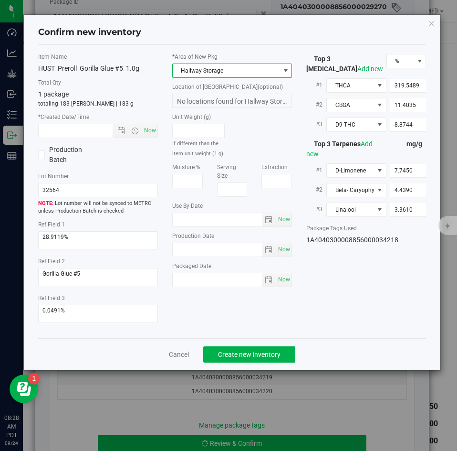
click at [203, 64] on span "Hallway Storage" at bounding box center [226, 70] width 107 height 13
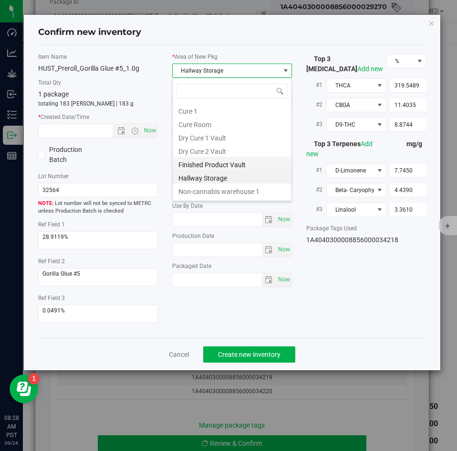
click at [196, 159] on li "Finished Product Vault" at bounding box center [232, 163] width 119 height 13
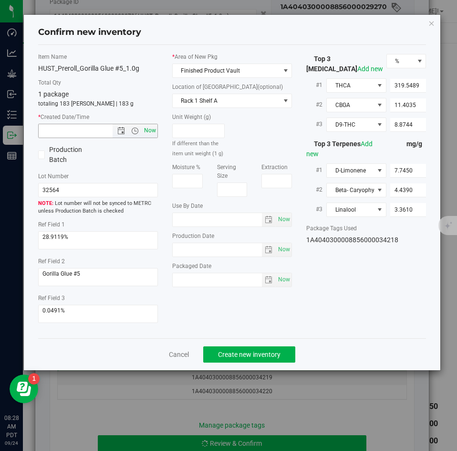
click at [156, 133] on span "Now" at bounding box center [150, 131] width 16 height 14
type input "[DATE] 8:28 AM"
click at [228, 351] on span "Create new inventory" at bounding box center [249, 355] width 63 height 8
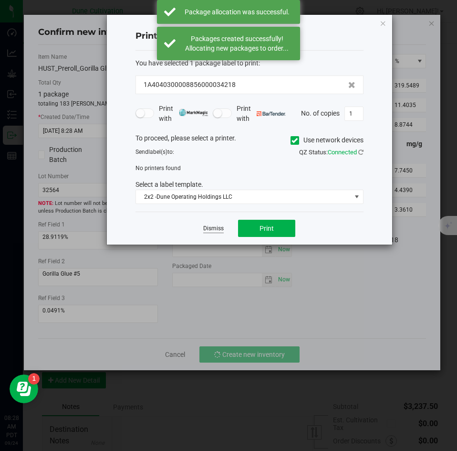
click at [210, 230] on link "Dismiss" at bounding box center [213, 228] width 21 height 8
